Goal: Information Seeking & Learning: Learn about a topic

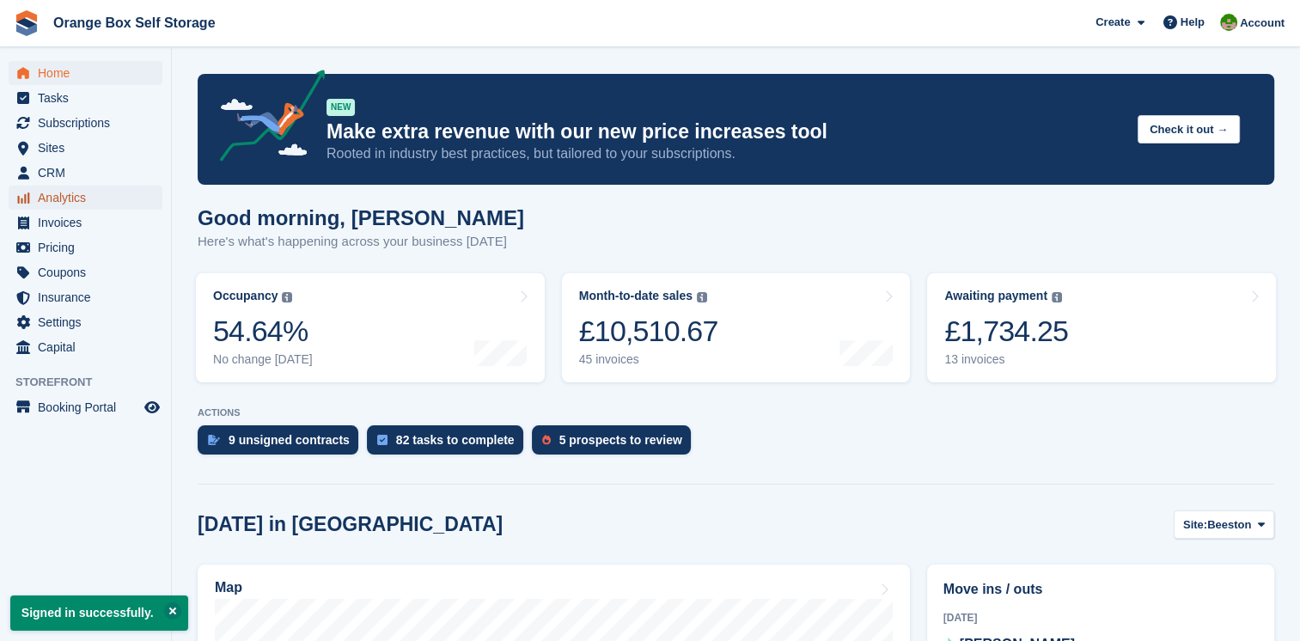
click at [66, 205] on span "Analytics" at bounding box center [89, 198] width 103 height 24
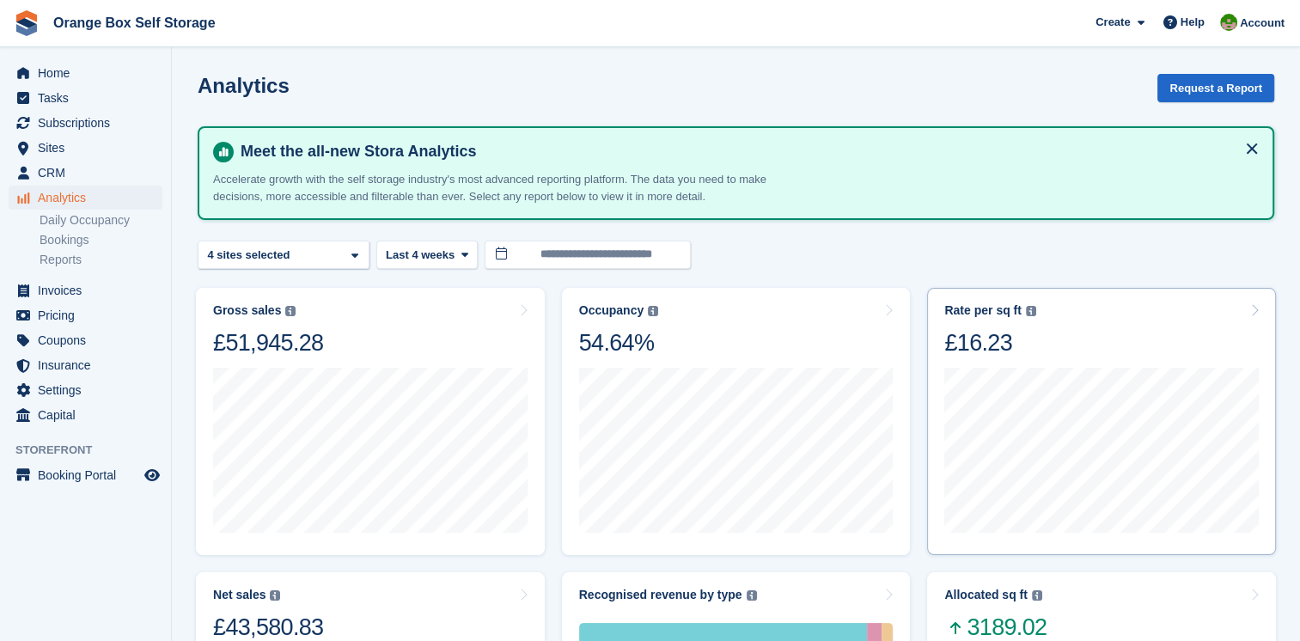
click at [980, 337] on div "£16.23" at bounding box center [990, 342] width 91 height 29
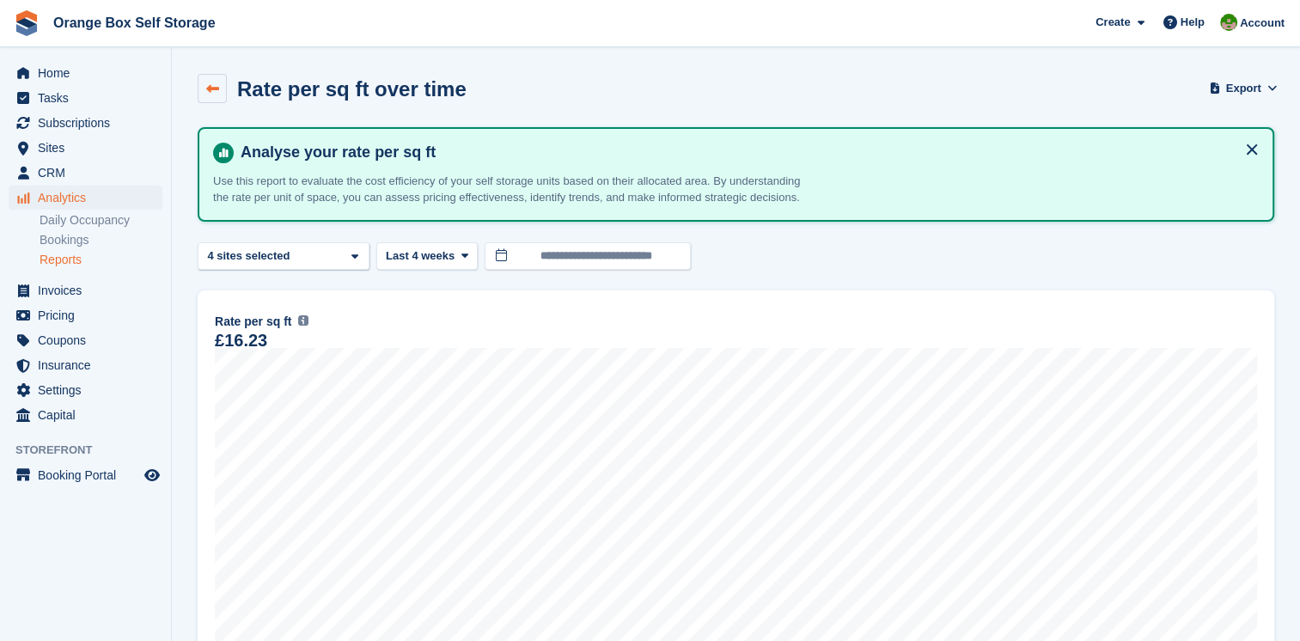
click at [208, 88] on icon at bounding box center [212, 89] width 13 height 13
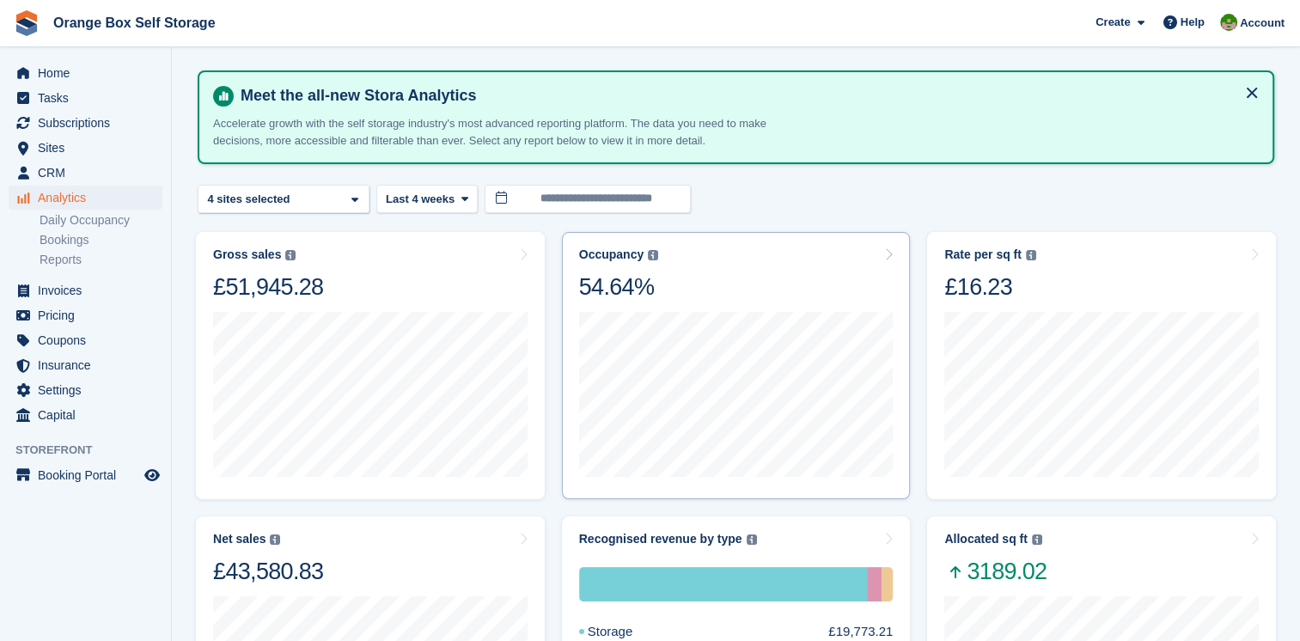
scroll to position [86, 0]
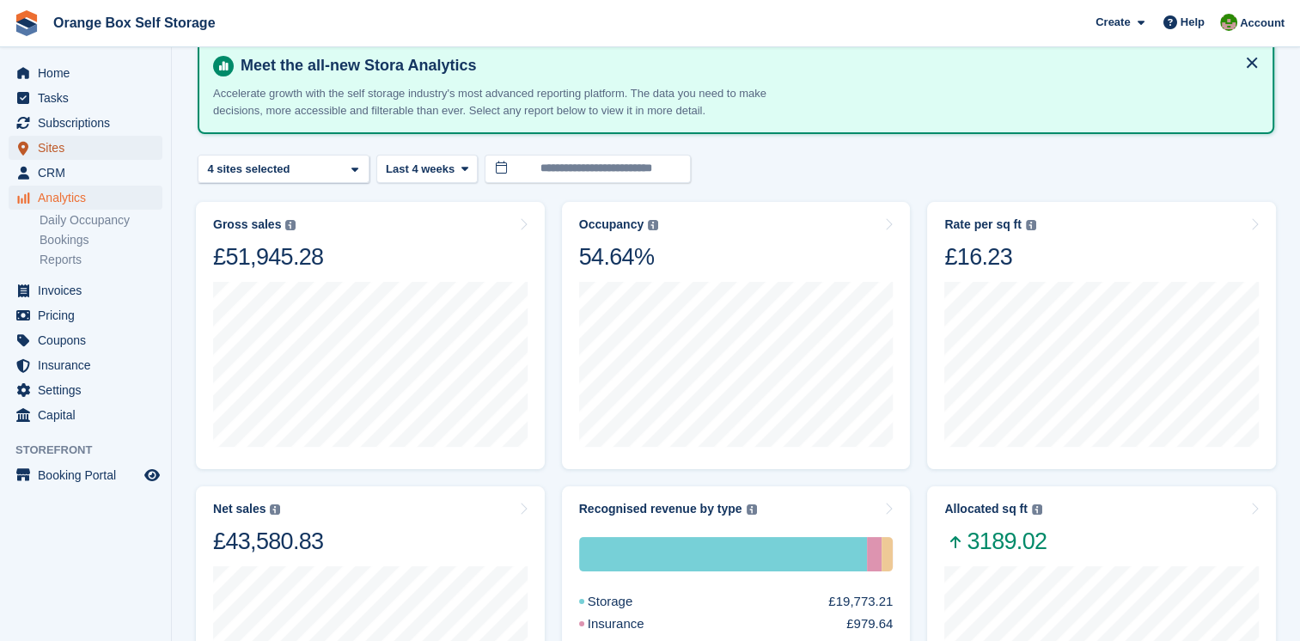
click at [105, 143] on span "Sites" at bounding box center [89, 148] width 103 height 24
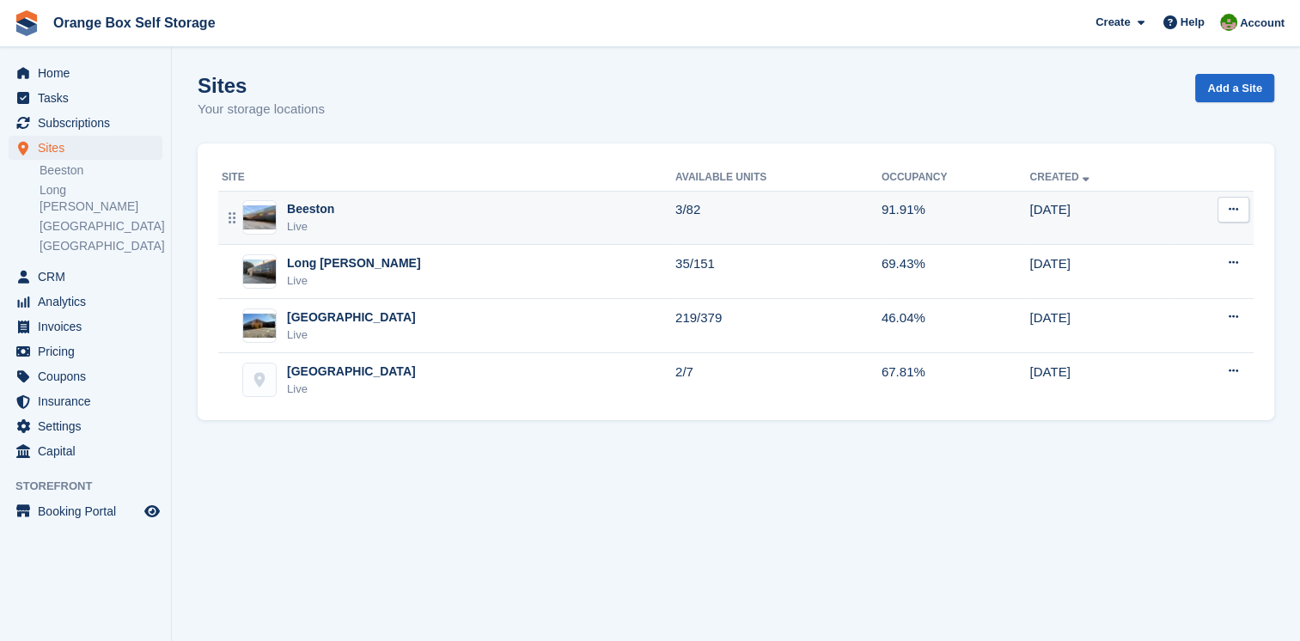
click at [492, 200] on div "Beeston Live" at bounding box center [449, 217] width 454 height 35
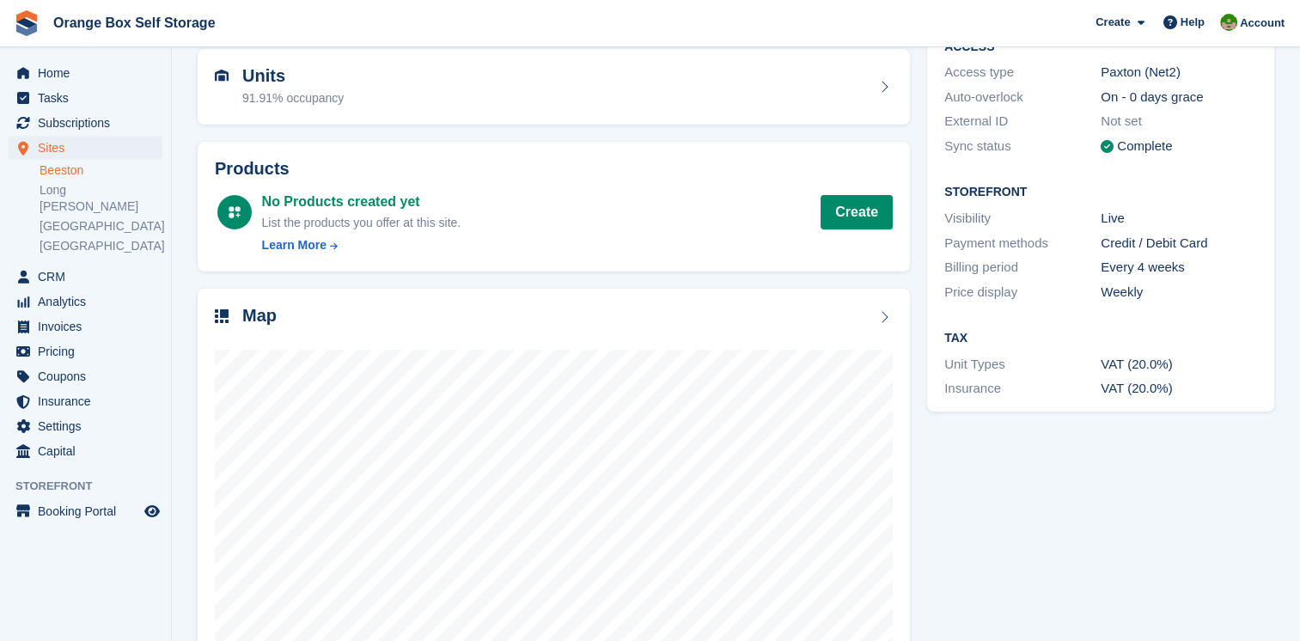
scroll to position [172, 0]
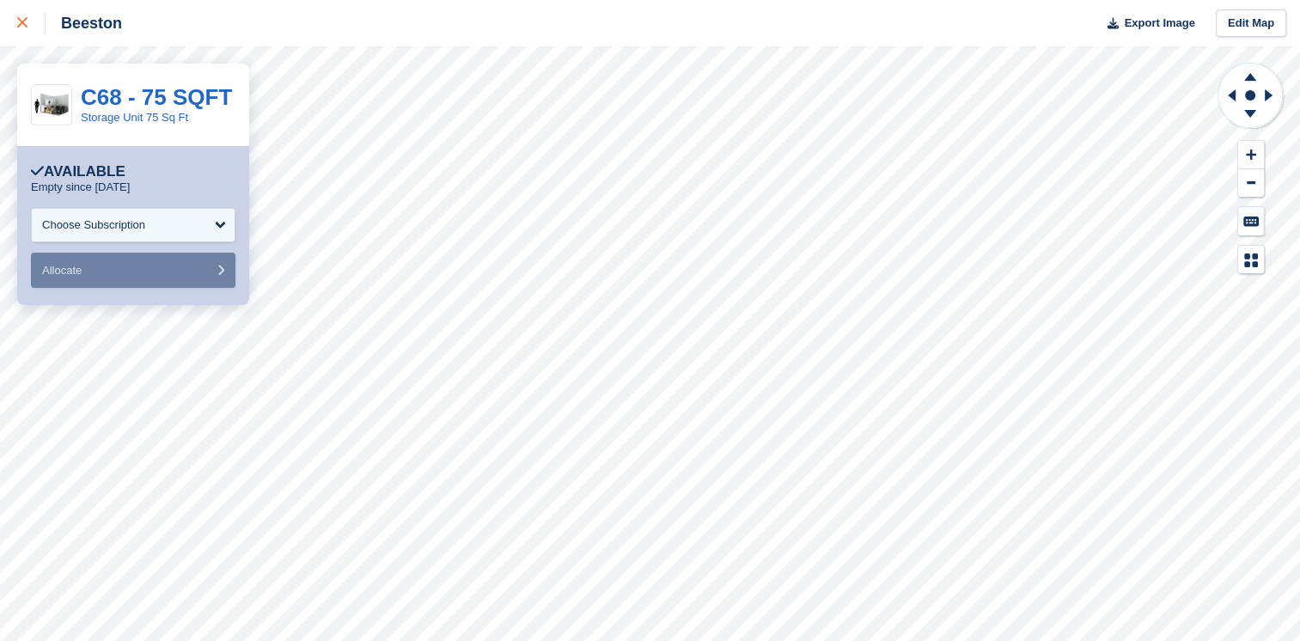
click at [23, 25] on icon at bounding box center [22, 22] width 10 height 10
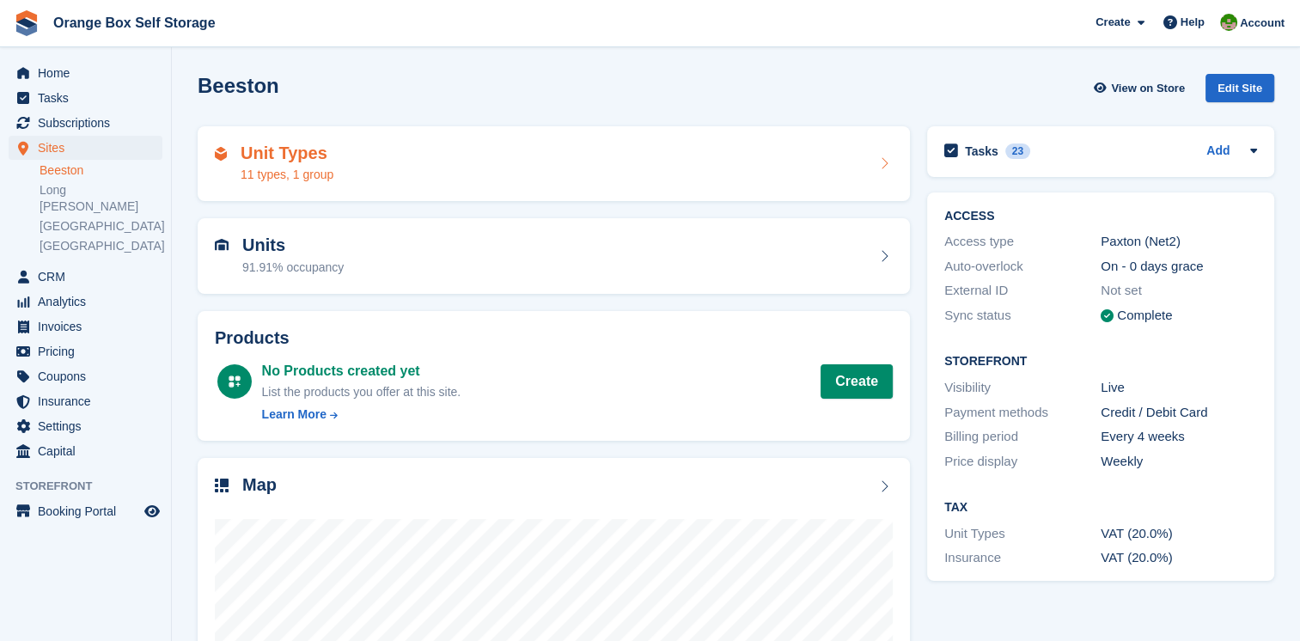
click at [688, 168] on div "Unit Types 11 types, 1 group" at bounding box center [554, 164] width 678 height 41
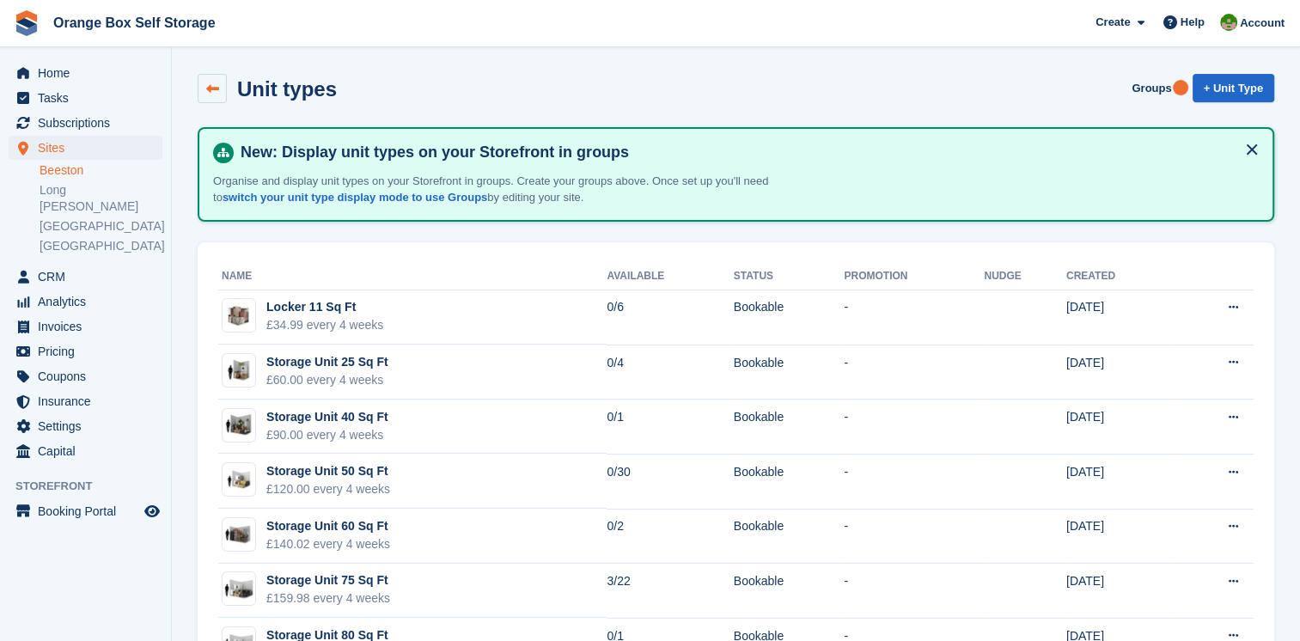
click at [206, 94] on icon at bounding box center [212, 89] width 13 height 13
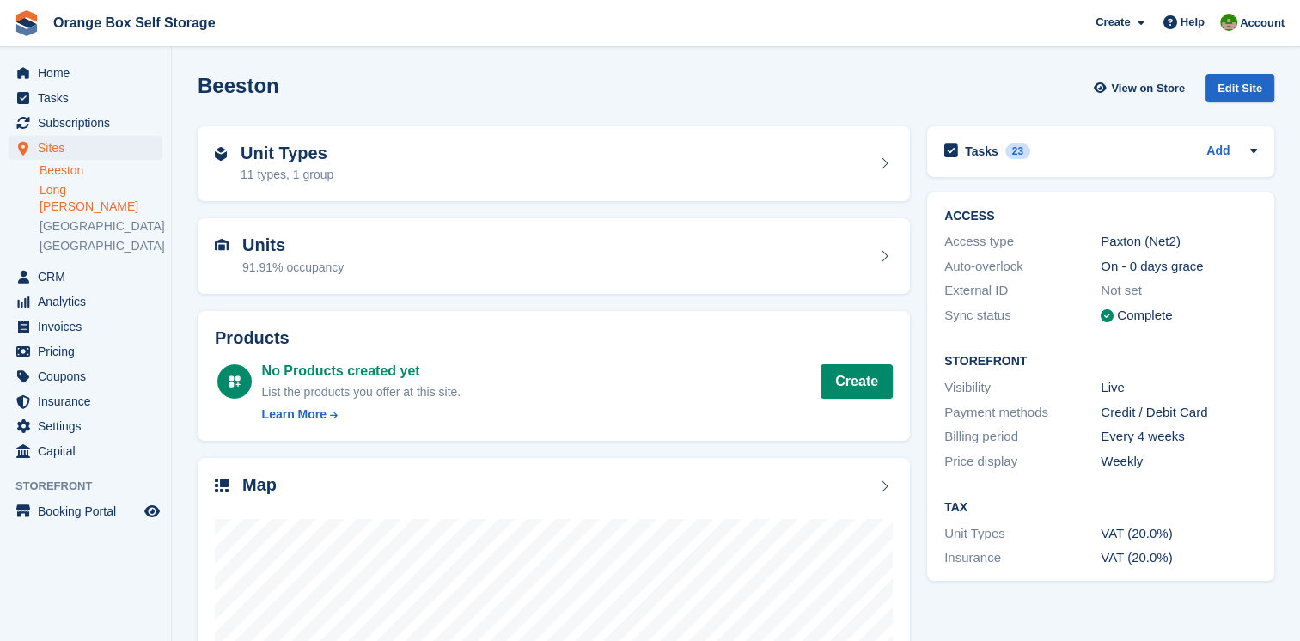
click at [79, 196] on link "Long [PERSON_NAME]" at bounding box center [101, 198] width 123 height 33
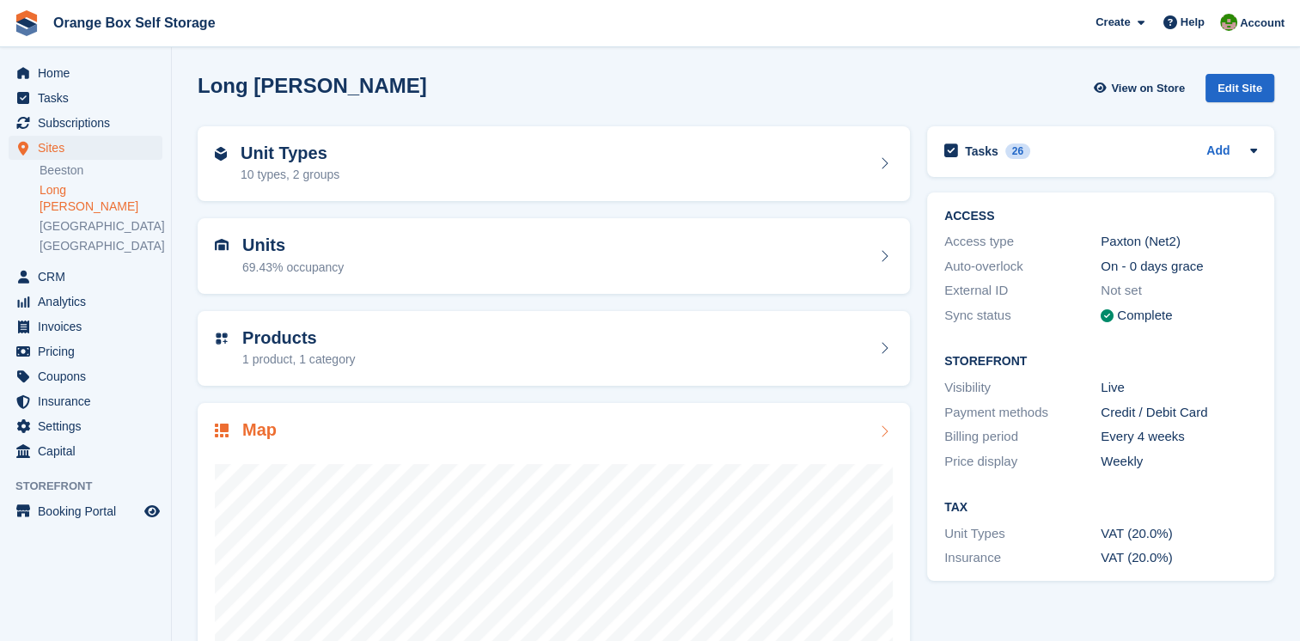
scroll to position [172, 0]
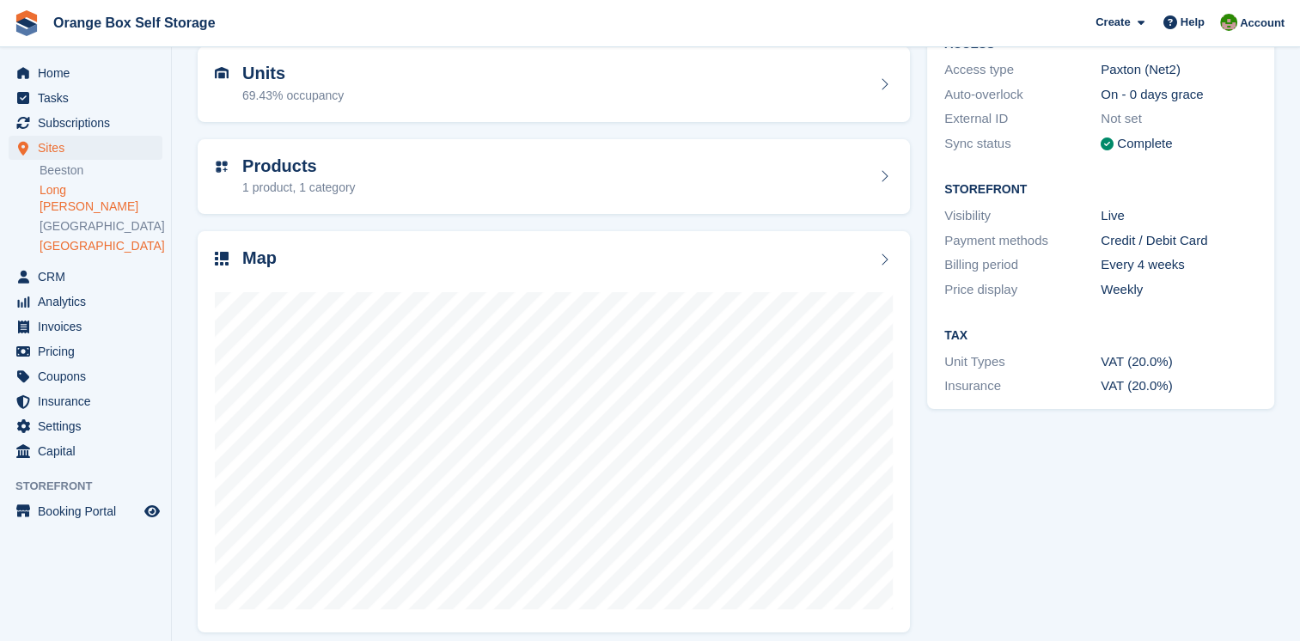
click at [76, 238] on link "[GEOGRAPHIC_DATA]" at bounding box center [101, 246] width 123 height 16
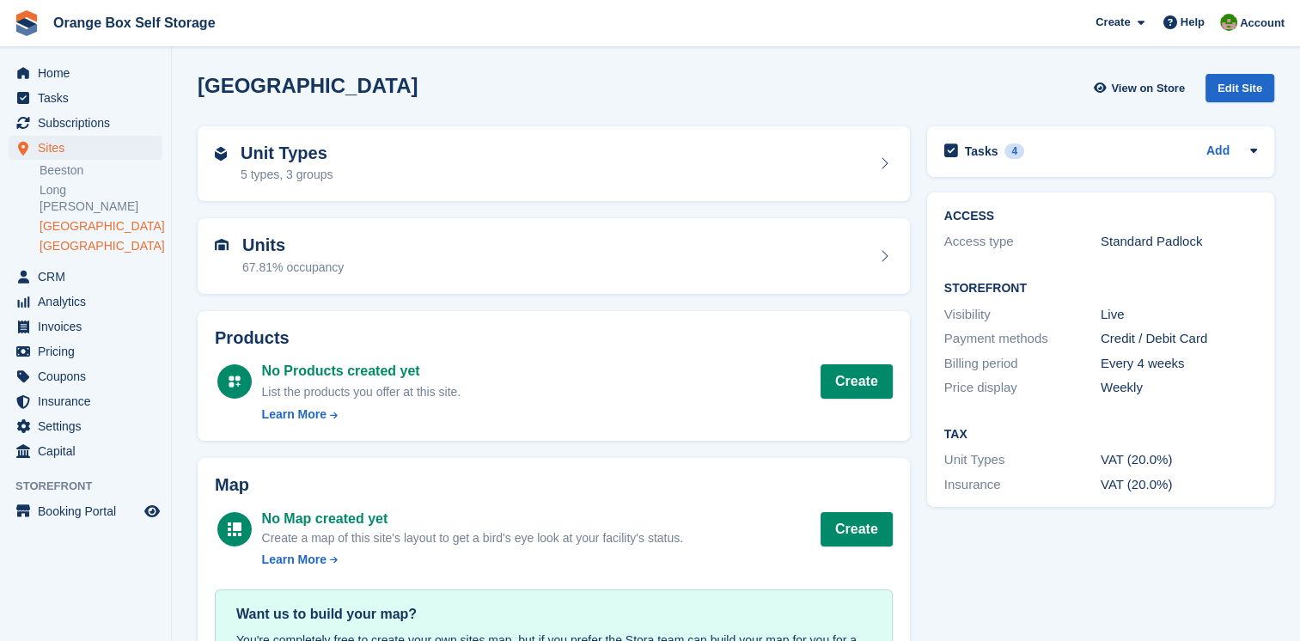
click at [77, 218] on link "[GEOGRAPHIC_DATA]" at bounding box center [101, 226] width 123 height 16
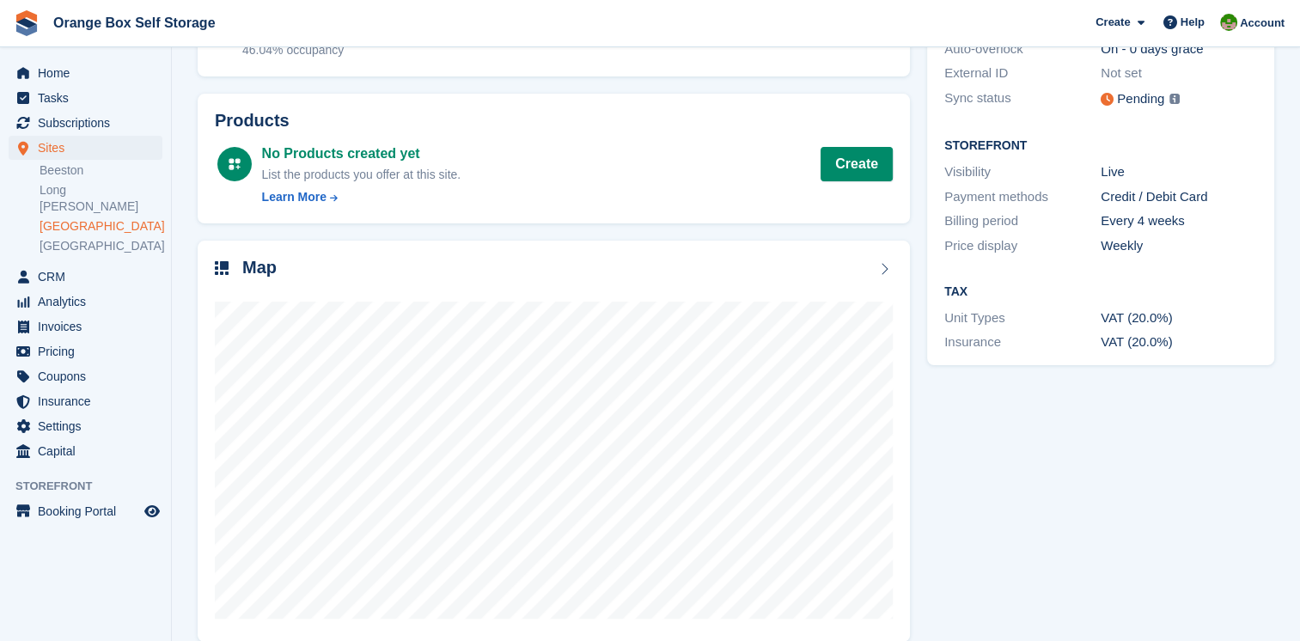
scroll to position [238, 0]
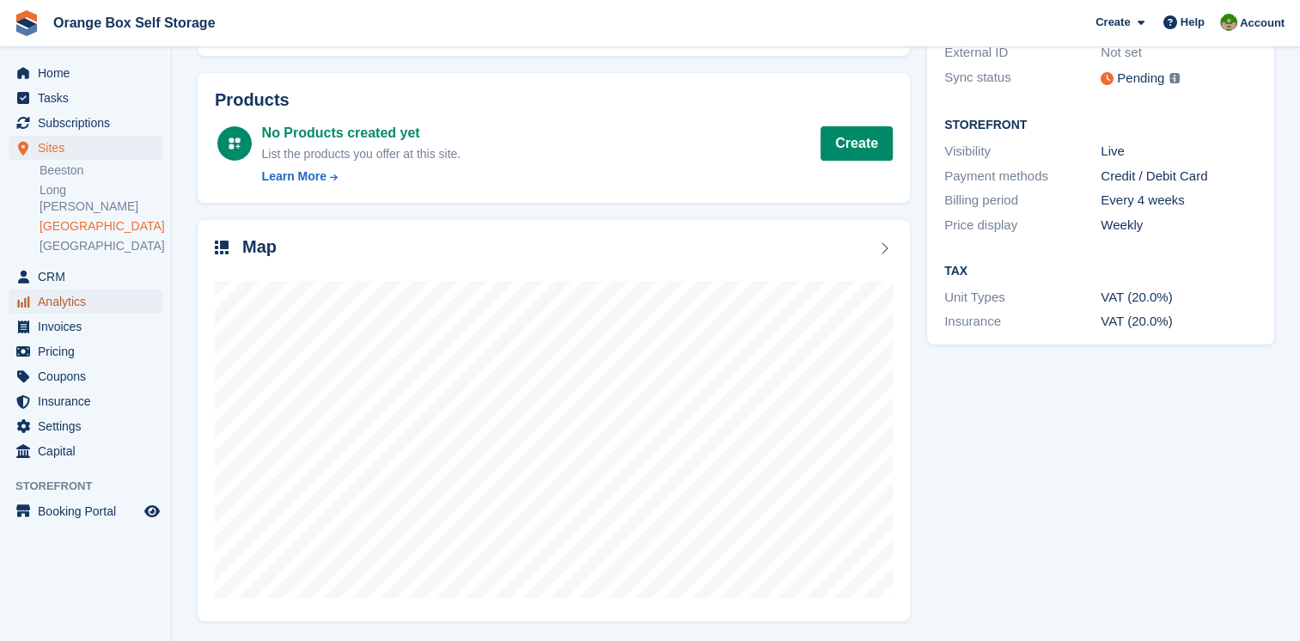
click at [75, 290] on span "Analytics" at bounding box center [89, 302] width 103 height 24
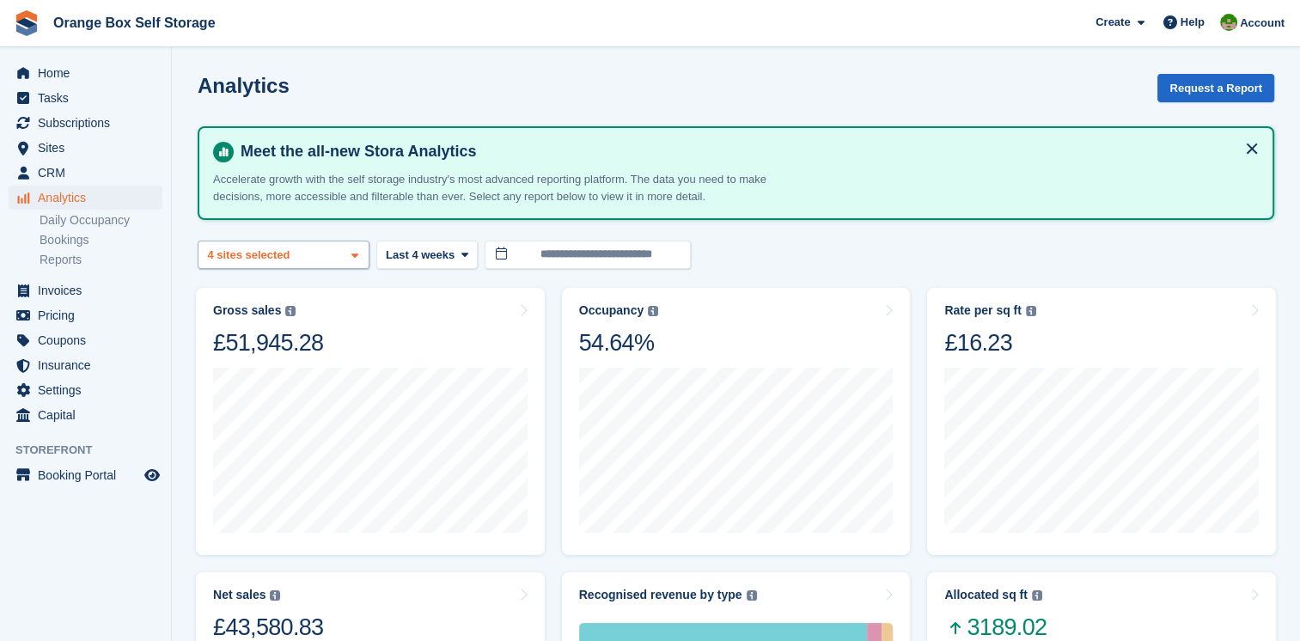
click at [356, 265] on div "Beeston 2 sites selected 3 sites selected 4 sites selected" at bounding box center [284, 255] width 172 height 28
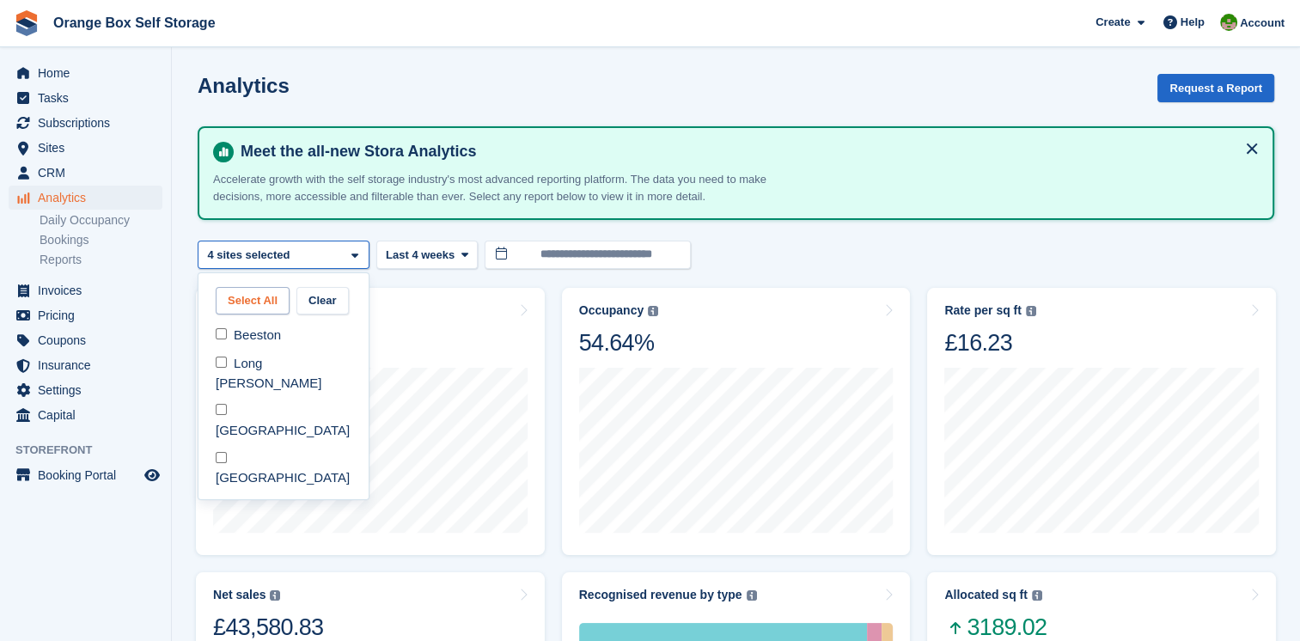
click at [258, 297] on button "Select All" at bounding box center [253, 301] width 74 height 28
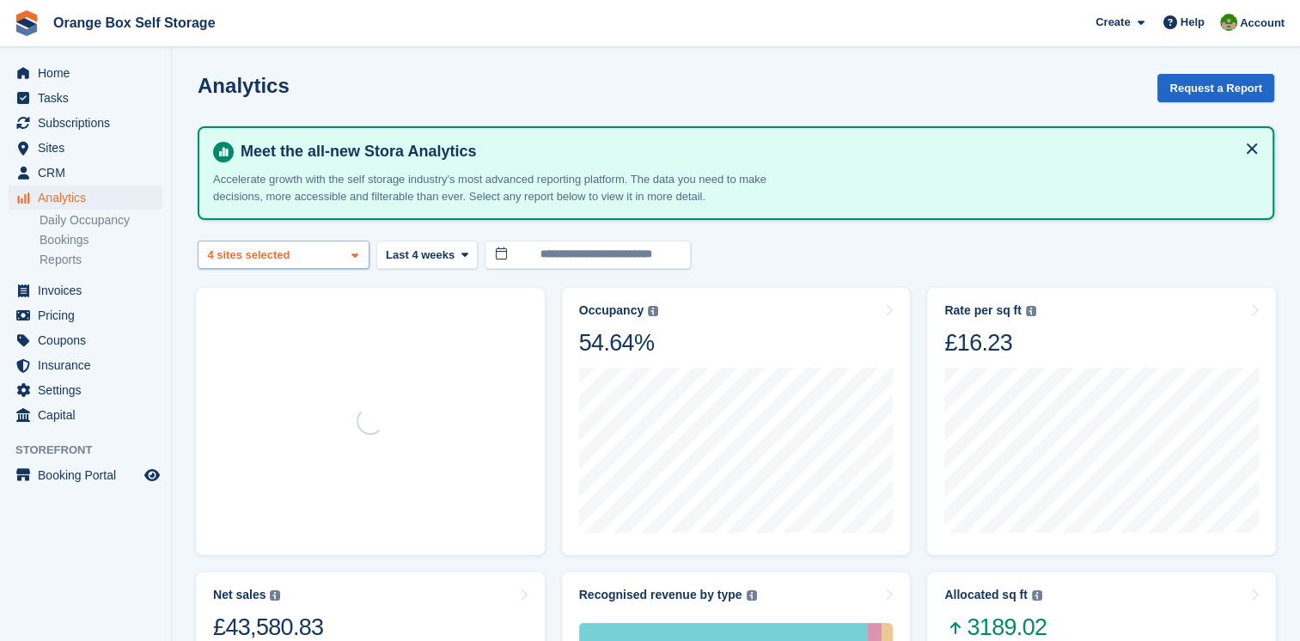
click at [345, 259] on div "Beeston 2 sites selected 3 sites selected 4 sites selected" at bounding box center [284, 255] width 172 height 28
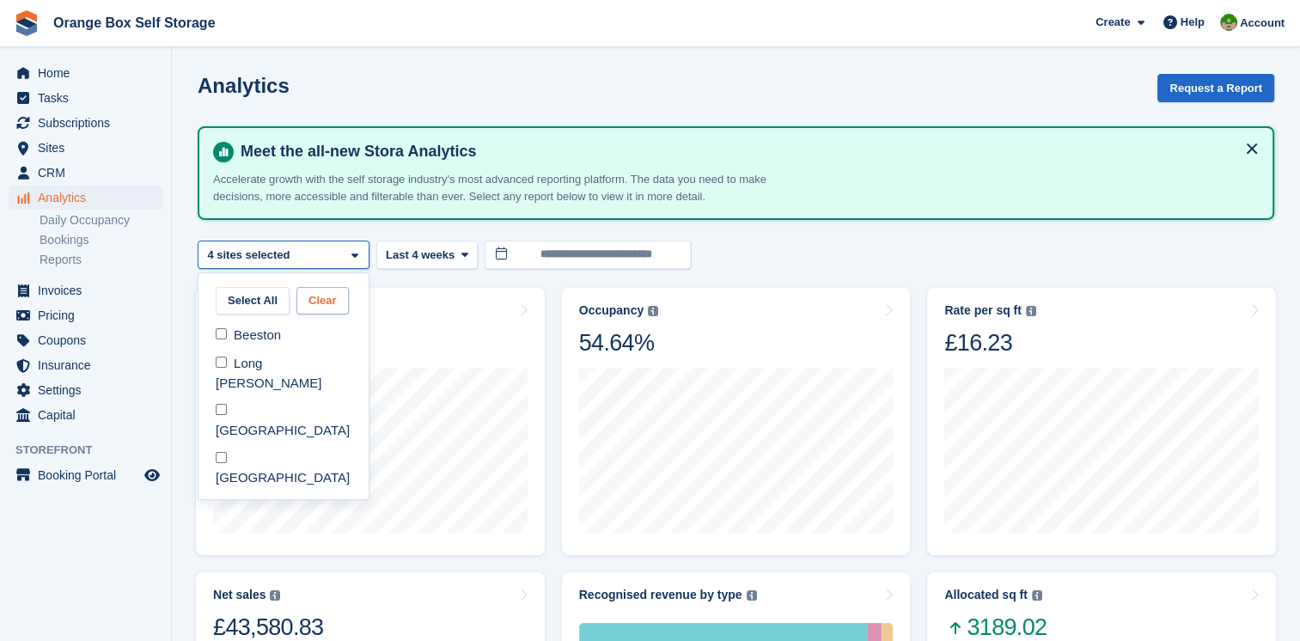
click at [326, 290] on button "Clear" at bounding box center [323, 301] width 52 height 28
select select "****"
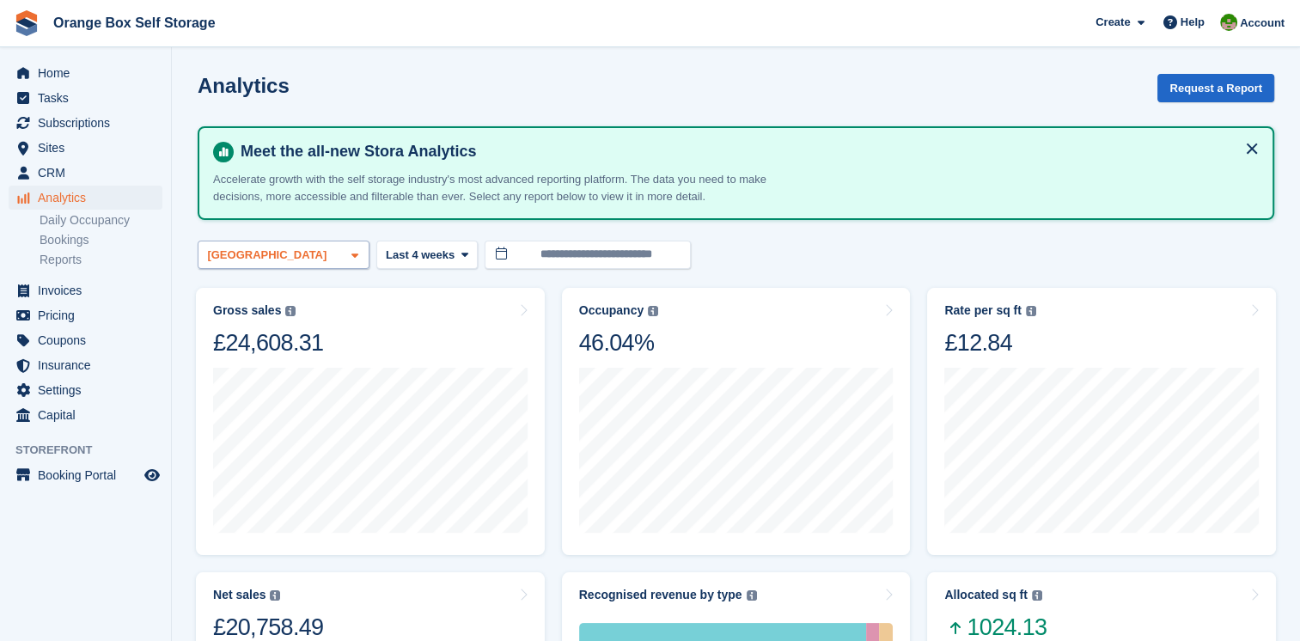
click at [358, 253] on icon at bounding box center [355, 255] width 7 height 11
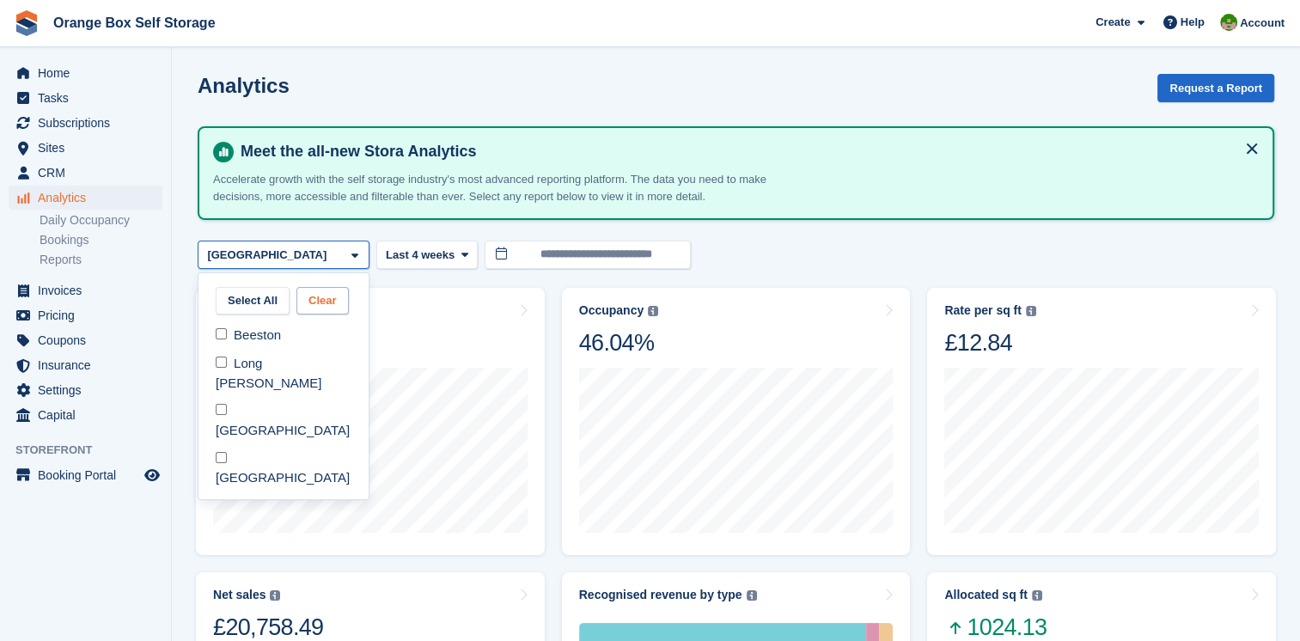
click at [332, 292] on button "Clear" at bounding box center [323, 301] width 52 height 28
select select "****"
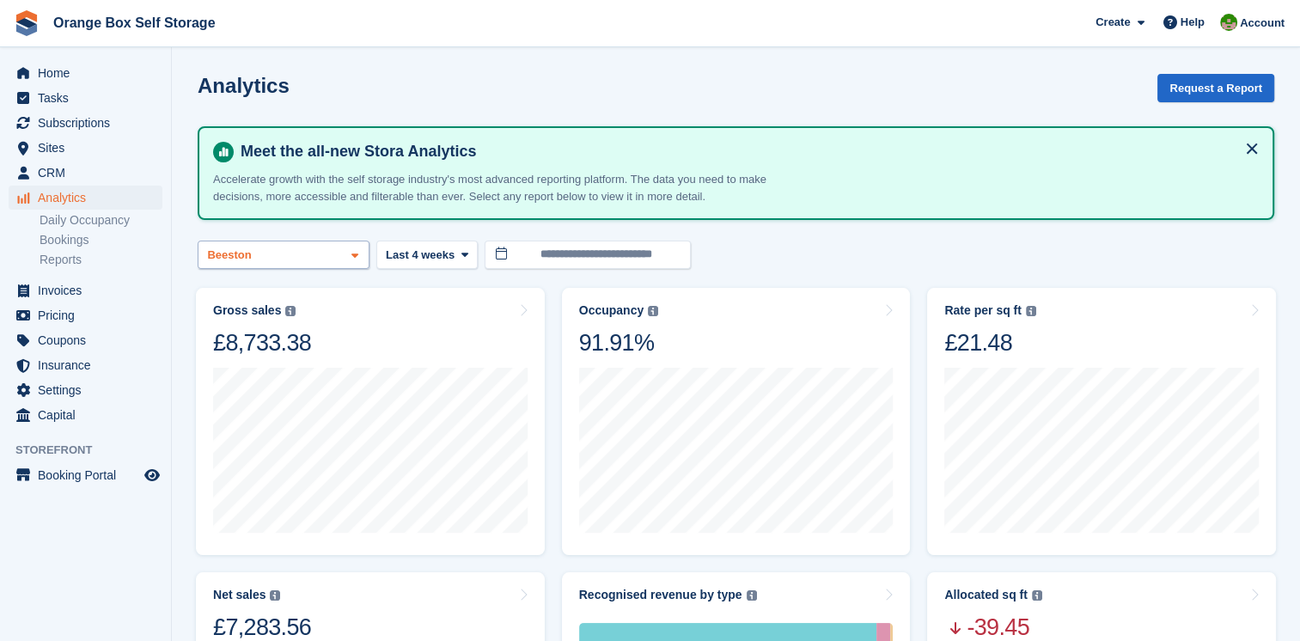
click at [356, 254] on icon at bounding box center [355, 255] width 7 height 11
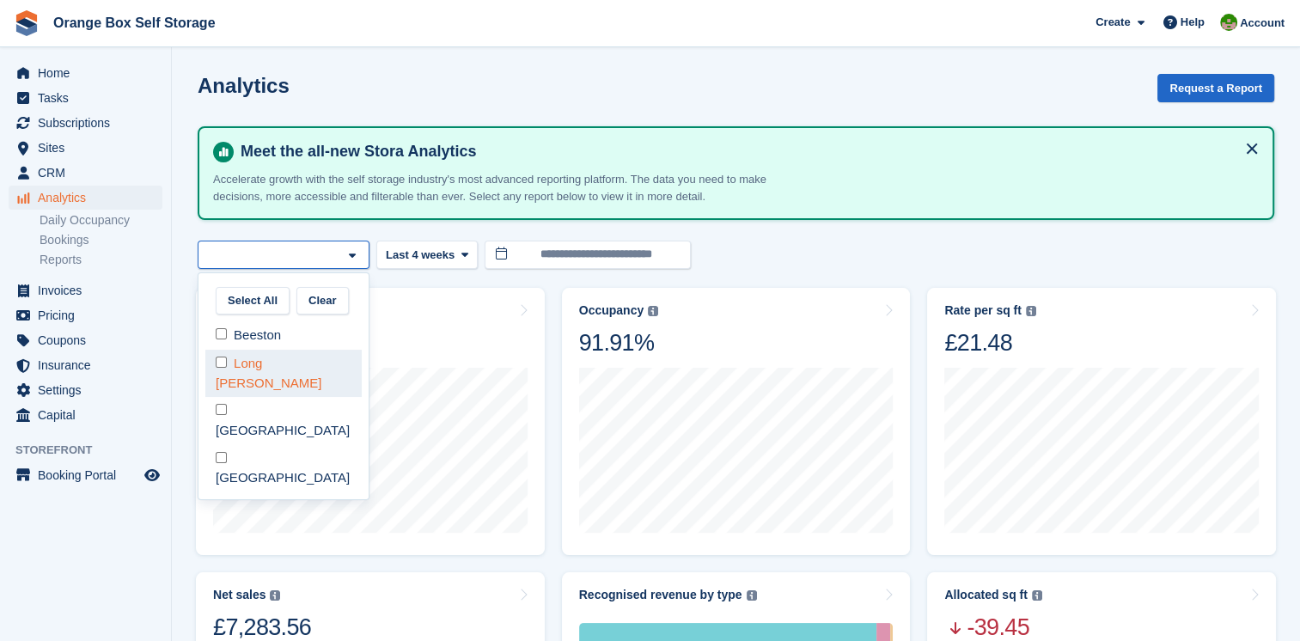
select select "****"
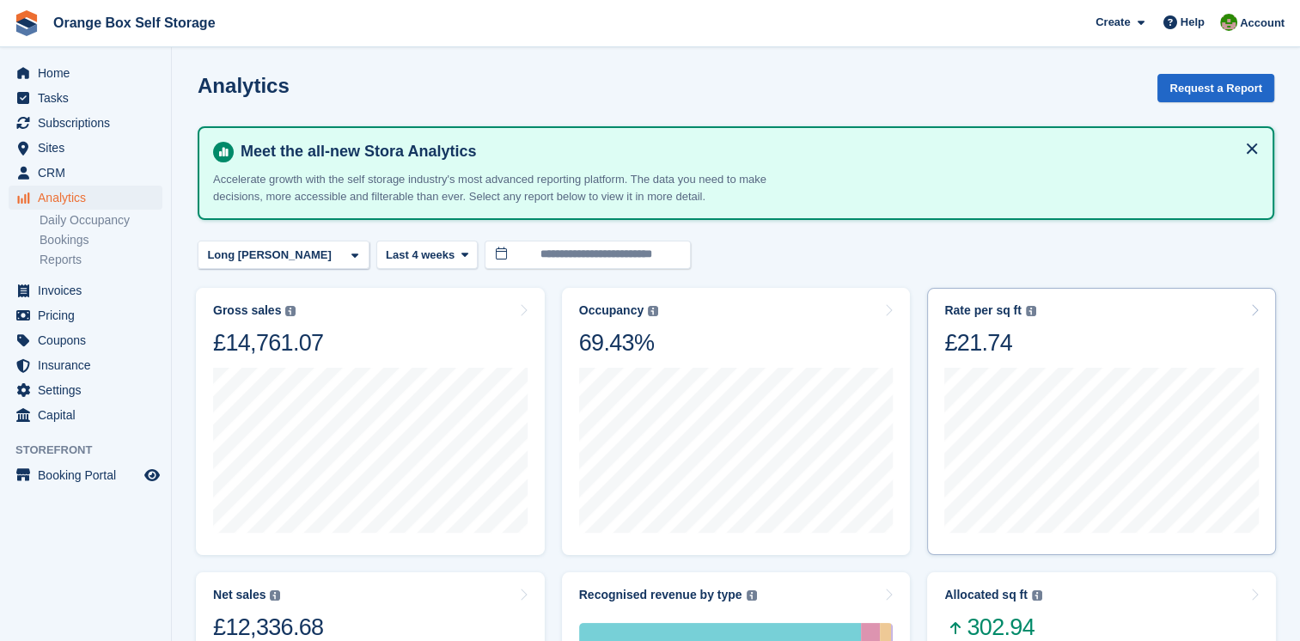
click at [1026, 309] on img at bounding box center [1031, 311] width 10 height 10
click at [312, 256] on div "Long [PERSON_NAME]" at bounding box center [284, 255] width 172 height 28
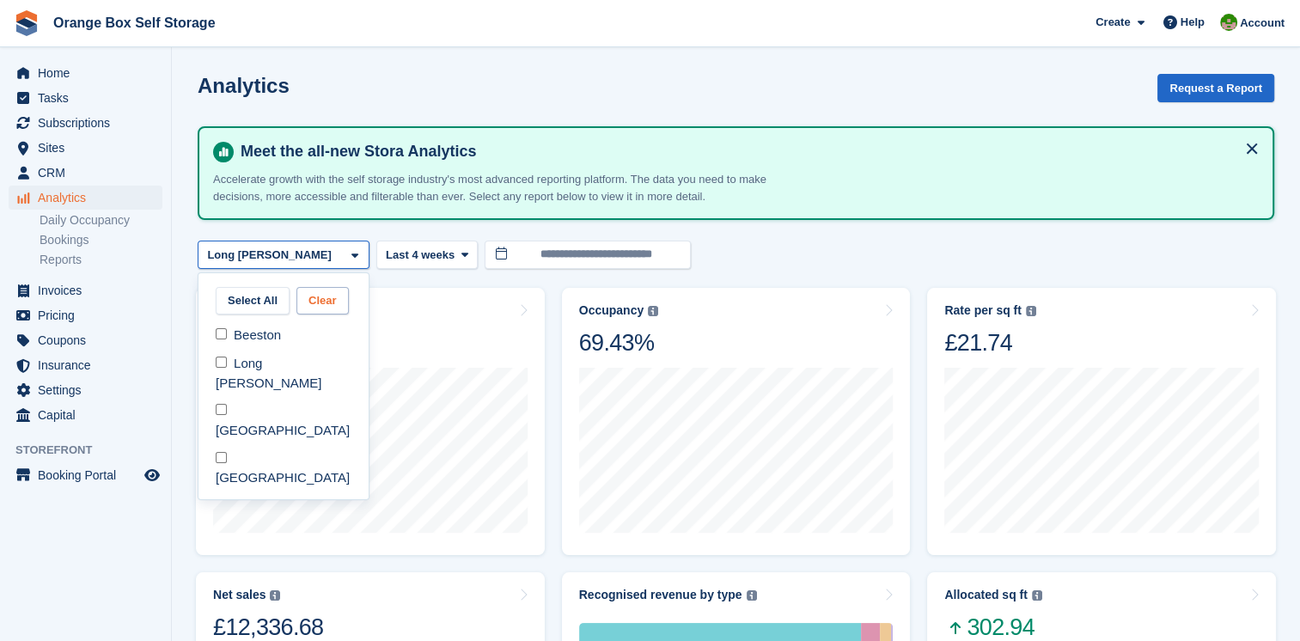
click at [322, 301] on button "Clear" at bounding box center [323, 301] width 52 height 28
select select
click at [273, 307] on button "Select All" at bounding box center [253, 301] width 74 height 28
